Goal: Task Accomplishment & Management: Complete application form

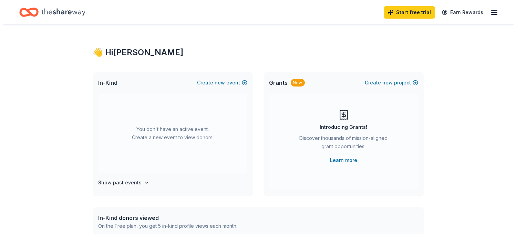
scroll to position [34, 0]
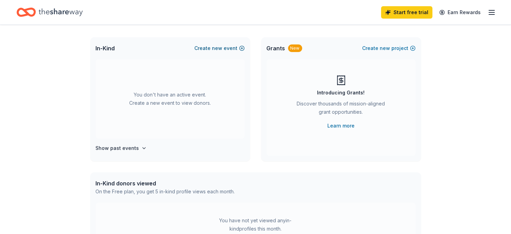
click at [227, 45] on button "Create new event" at bounding box center [220, 48] width 50 height 8
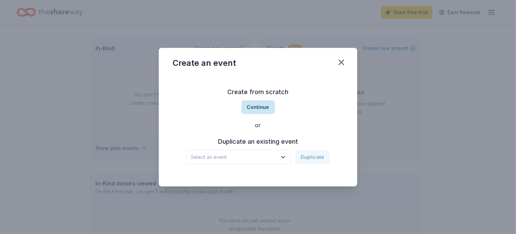
click at [262, 108] on button "Continue" at bounding box center [258, 107] width 33 height 14
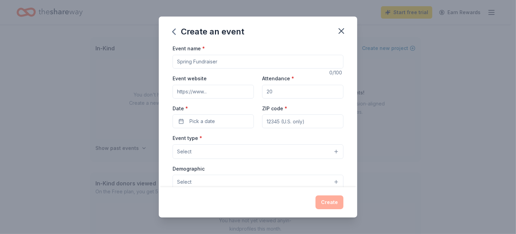
click at [229, 62] on input "Event name *" at bounding box center [258, 62] width 171 height 14
type input "Totowa PAL Golf Outing"
click at [236, 95] on input "Event website" at bounding box center [213, 92] width 81 height 14
type input "www.totowapal.com"
click at [275, 90] on input "Attendance *" at bounding box center [302, 92] width 81 height 14
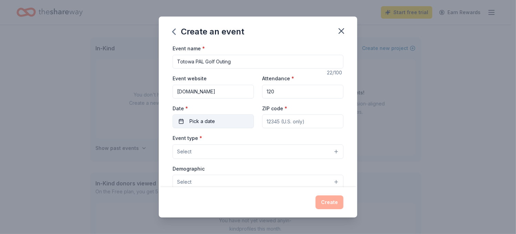
type input "120"
click at [216, 125] on button "Pick a date" at bounding box center [213, 121] width 81 height 14
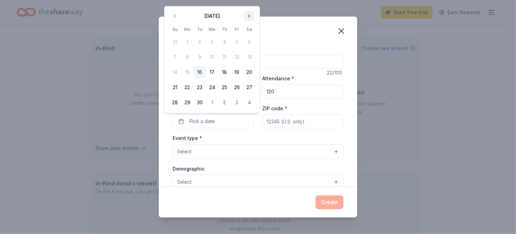
click at [249, 13] on button "Go to next month" at bounding box center [250, 16] width 10 height 10
click at [185, 86] on button "20" at bounding box center [187, 87] width 12 height 12
click at [295, 120] on input "ZIP code *" at bounding box center [302, 121] width 81 height 14
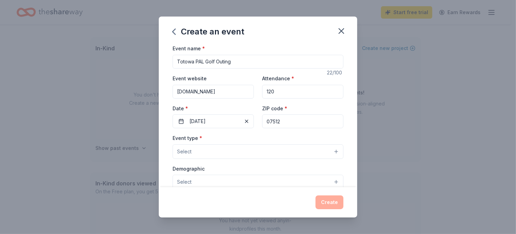
type input "07512"
click at [241, 149] on button "Select" at bounding box center [258, 151] width 171 height 14
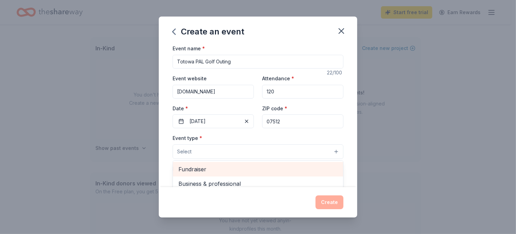
click at [207, 168] on span "Fundraiser" at bounding box center [258, 169] width 159 height 9
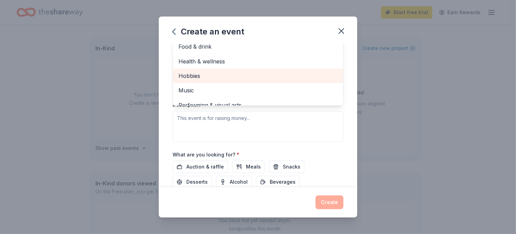
scroll to position [103, 0]
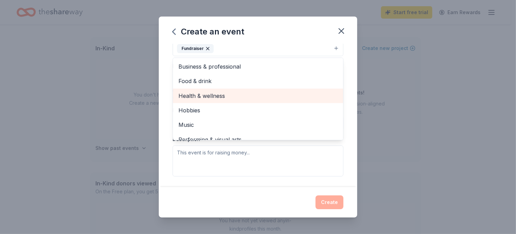
click at [212, 93] on span "Health & wellness" at bounding box center [258, 95] width 159 height 9
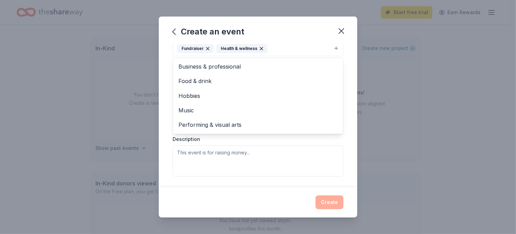
click at [163, 73] on div "Event name * Totowa PAL Golf Outing 22 /100 Event website www.totowapal.com Att…" at bounding box center [258, 115] width 199 height 143
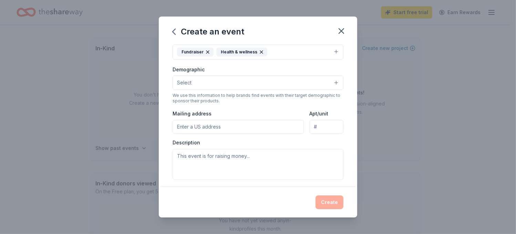
click at [196, 81] on button "Select" at bounding box center [258, 82] width 171 height 14
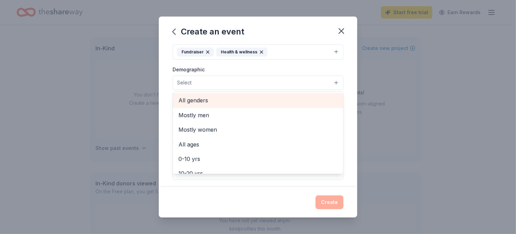
click at [201, 97] on span "All genders" at bounding box center [258, 100] width 159 height 9
click at [213, 99] on span "Mostly men" at bounding box center [258, 101] width 159 height 9
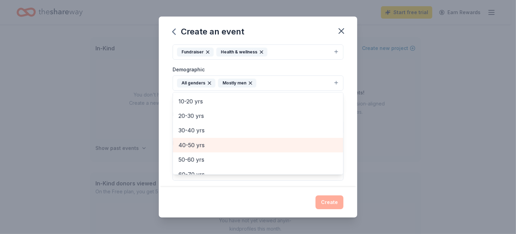
scroll to position [34, 0]
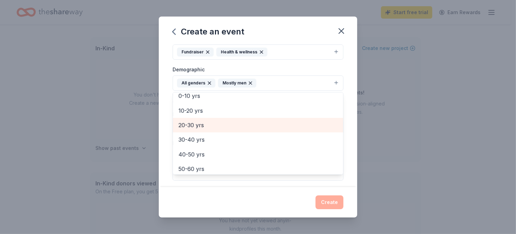
click at [203, 124] on span "20-30 yrs" at bounding box center [258, 125] width 159 height 9
click at [205, 125] on span "30-40 yrs" at bounding box center [258, 125] width 159 height 9
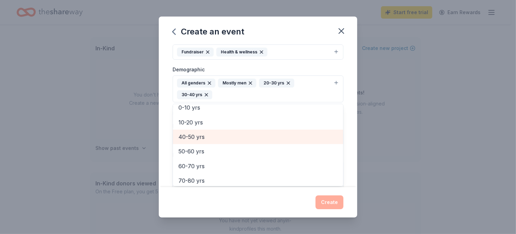
click at [206, 136] on span "40-50 yrs" at bounding box center [258, 136] width 159 height 9
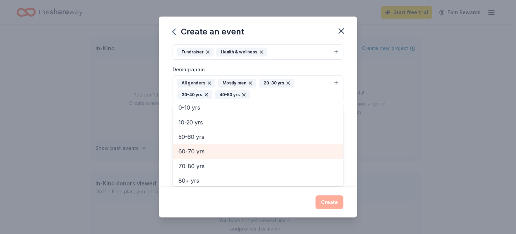
click at [208, 135] on span "50-60 yrs" at bounding box center [258, 136] width 159 height 9
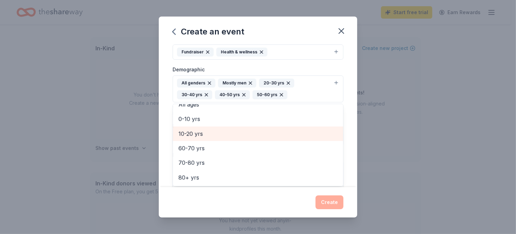
scroll to position [23, 0]
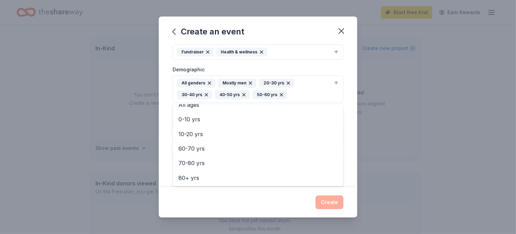
click at [349, 121] on div "Event name * Totowa PAL Golf Outing 22 /100 Event website www.totowapal.com Att…" at bounding box center [258, 115] width 199 height 143
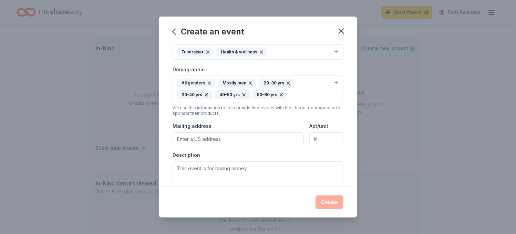
click at [229, 136] on input "Mailing address" at bounding box center [238, 139] width 131 height 14
type input "131 Jefferson Place"
click at [267, 172] on textarea at bounding box center [258, 176] width 171 height 31
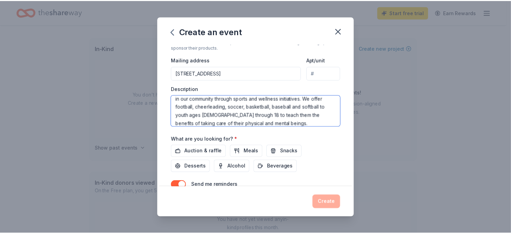
scroll to position [197, 0]
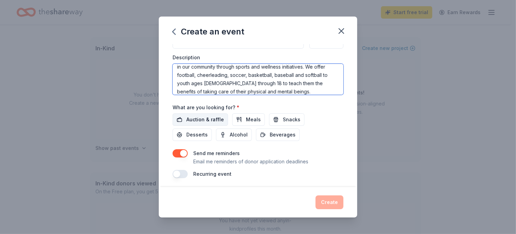
type textarea "This is an event to raise money to support our mission of helping youth in our …"
click at [219, 118] on span "Auction & raffle" at bounding box center [205, 119] width 38 height 8
click at [287, 116] on span "Snacks" at bounding box center [292, 119] width 18 height 8
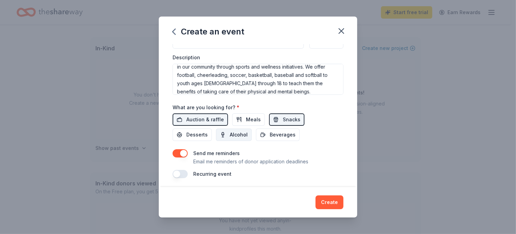
click at [242, 131] on span "Alcohol" at bounding box center [239, 135] width 18 height 8
click at [278, 131] on span "Beverages" at bounding box center [283, 135] width 26 height 8
click at [181, 150] on button "button" at bounding box center [180, 153] width 15 height 8
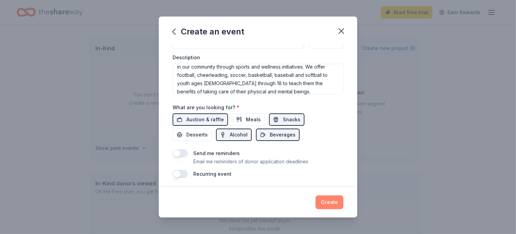
click at [333, 206] on button "Create" at bounding box center [330, 202] width 28 height 14
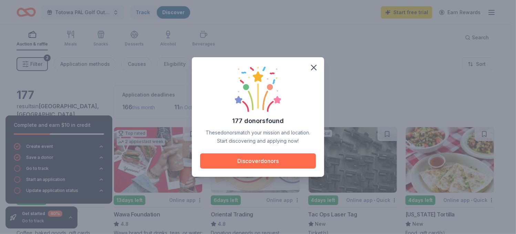
click at [276, 161] on button "Discover donors" at bounding box center [258, 160] width 116 height 15
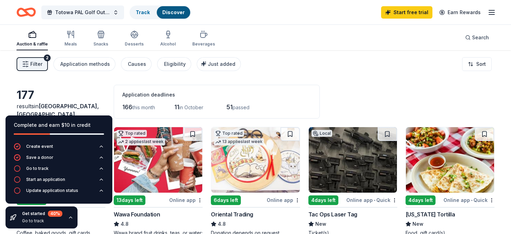
click at [282, 75] on div "Filter 2 Application methods Causes Eligibility Just added Sort" at bounding box center [255, 64] width 511 height 28
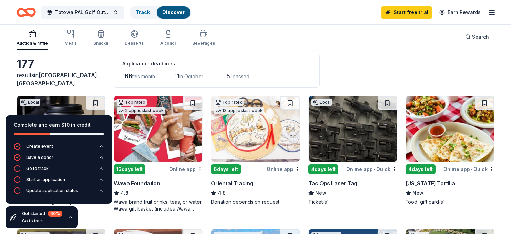
scroll to position [69, 0]
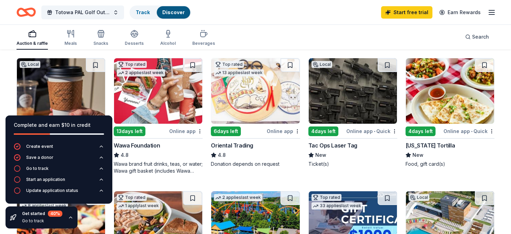
click at [68, 215] on icon "button" at bounding box center [71, 218] width 6 height 6
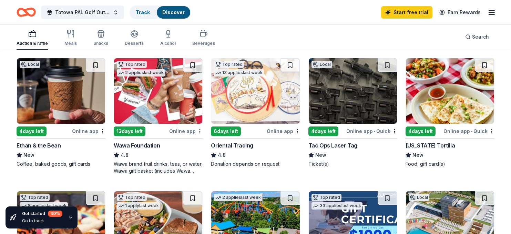
click at [82, 130] on div "Online app" at bounding box center [88, 131] width 33 height 9
click at [358, 131] on div "Online app • Quick" at bounding box center [371, 131] width 51 height 9
click at [69, 217] on icon "button" at bounding box center [71, 218] width 6 height 6
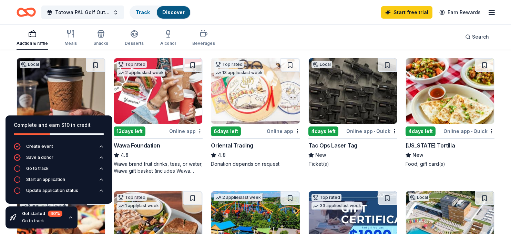
click at [70, 217] on icon "button" at bounding box center [71, 218] width 6 height 6
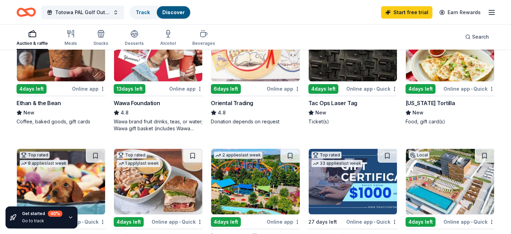
scroll to position [172, 0]
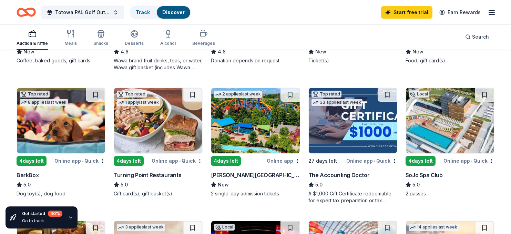
click at [460, 134] on img at bounding box center [450, 120] width 88 height 65
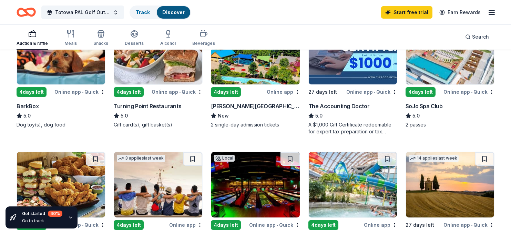
scroll to position [207, 0]
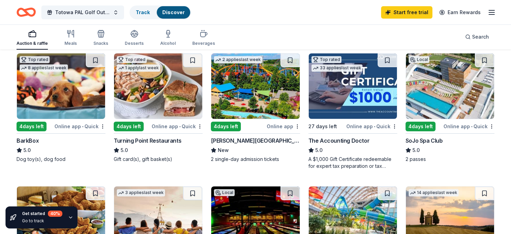
click at [140, 102] on img at bounding box center [158, 85] width 88 height 65
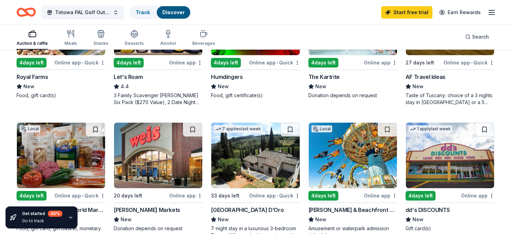
scroll to position [414, 0]
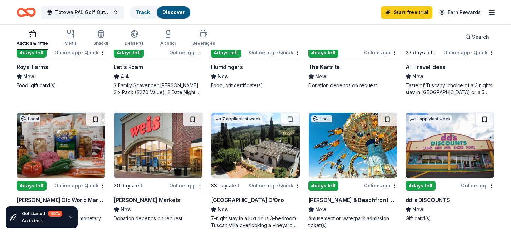
click at [236, 154] on img at bounding box center [255, 145] width 88 height 65
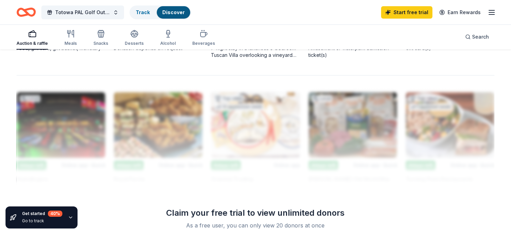
scroll to position [620, 0]
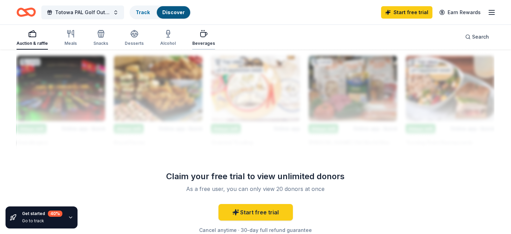
click at [205, 36] on div "button" at bounding box center [203, 34] width 23 height 8
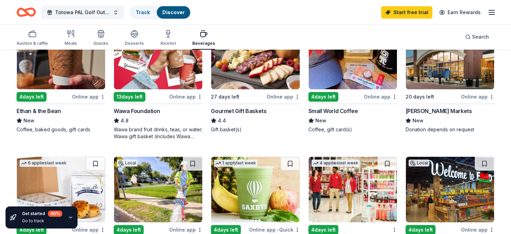
scroll to position [172, 0]
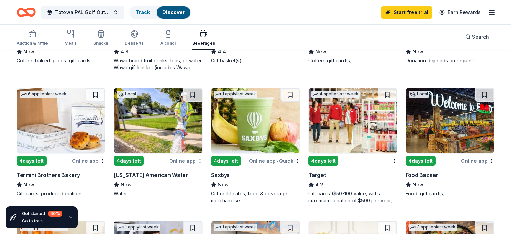
click at [160, 140] on img at bounding box center [158, 120] width 88 height 65
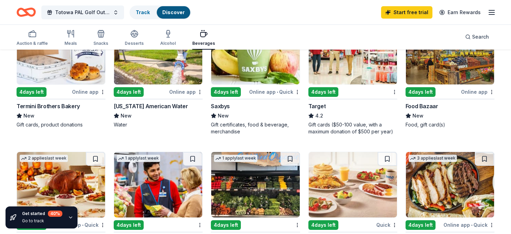
scroll to position [310, 0]
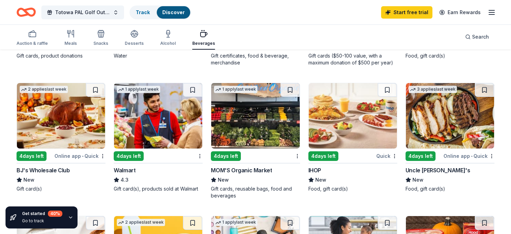
click at [54, 126] on img at bounding box center [61, 115] width 88 height 65
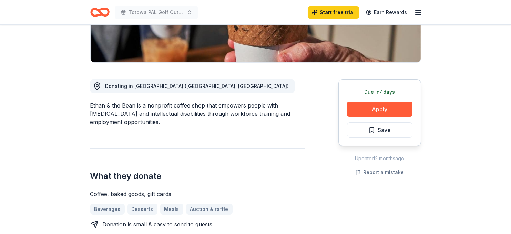
scroll to position [103, 0]
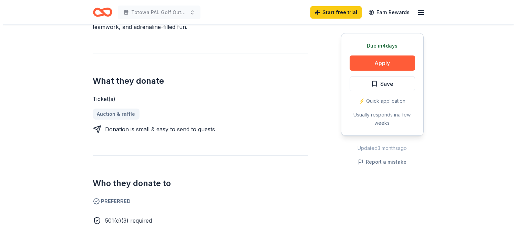
scroll to position [207, 0]
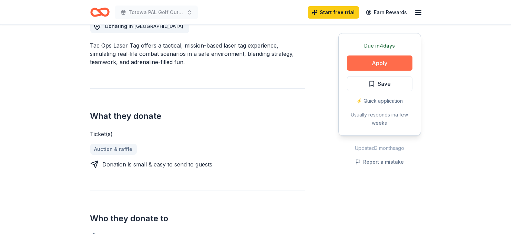
click at [381, 61] on button "Apply" at bounding box center [379, 62] width 65 height 15
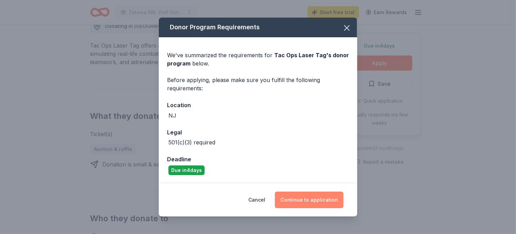
click at [320, 200] on button "Continue to application" at bounding box center [309, 200] width 69 height 17
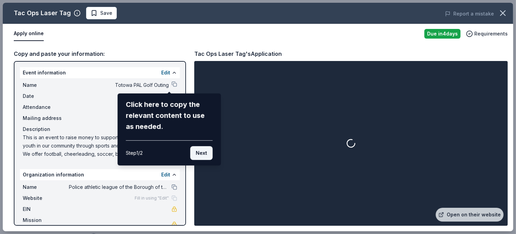
click at [202, 152] on button "Next" at bounding box center [201, 153] width 22 height 14
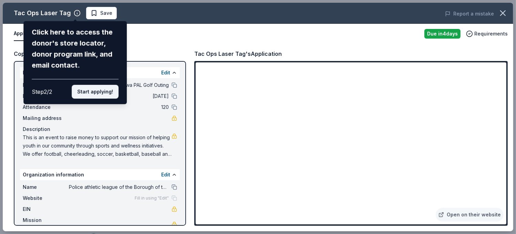
click at [100, 92] on button "Start applying!" at bounding box center [95, 92] width 47 height 14
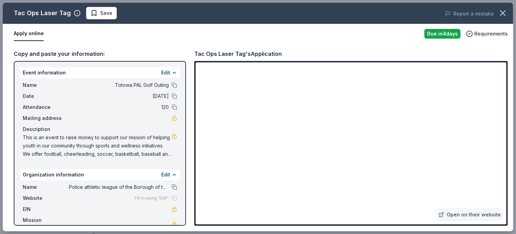
scroll to position [15, 0]
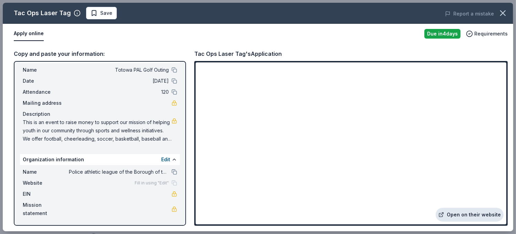
click at [483, 213] on link "Open on their website" at bounding box center [470, 215] width 68 height 14
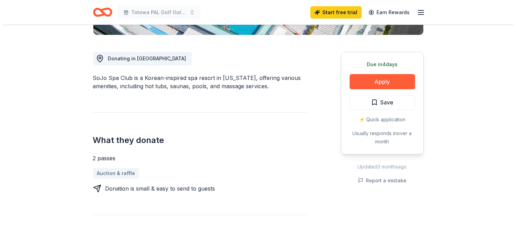
scroll to position [172, 0]
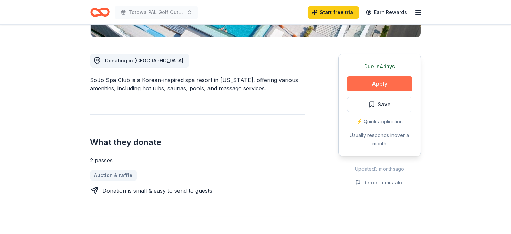
click at [383, 82] on button "Apply" at bounding box center [379, 83] width 65 height 15
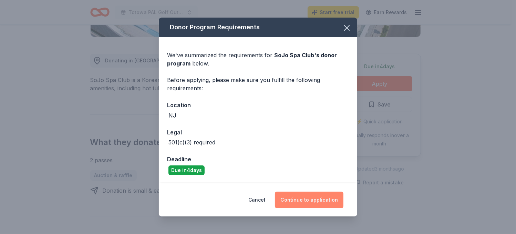
click at [315, 201] on button "Continue to application" at bounding box center [309, 200] width 69 height 17
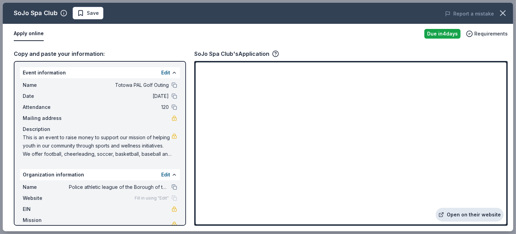
click at [459, 208] on link "Open on their website" at bounding box center [470, 215] width 68 height 14
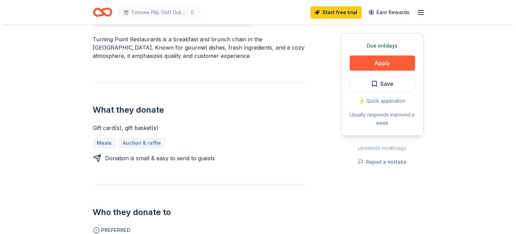
scroll to position [172, 0]
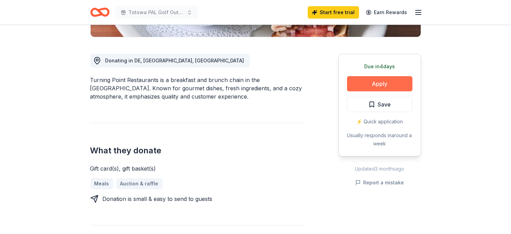
click at [382, 79] on button "Apply" at bounding box center [379, 83] width 65 height 15
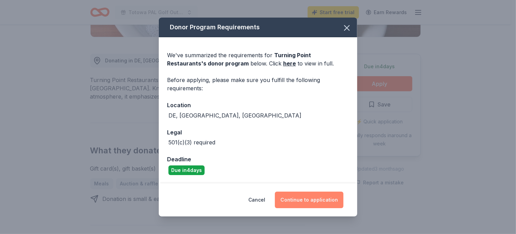
click at [318, 202] on button "Continue to application" at bounding box center [309, 200] width 69 height 17
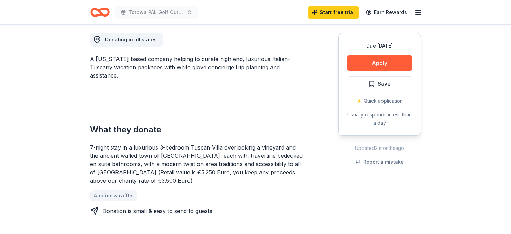
scroll to position [207, 0]
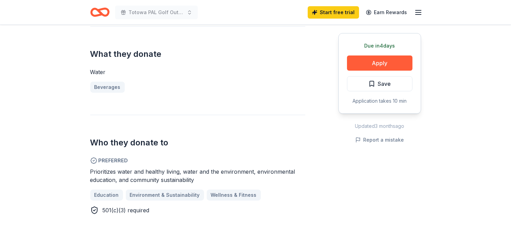
scroll to position [276, 0]
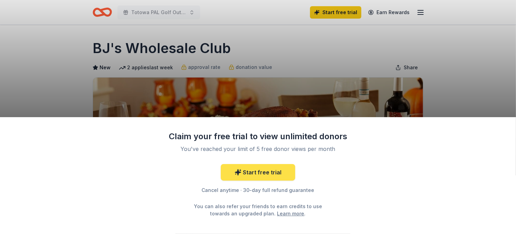
click at [266, 171] on link "Start free trial" at bounding box center [258, 172] width 74 height 17
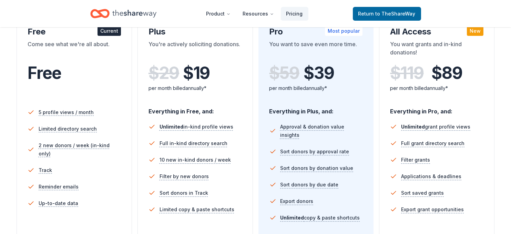
scroll to position [138, 0]
